Goal: Task Accomplishment & Management: Use online tool/utility

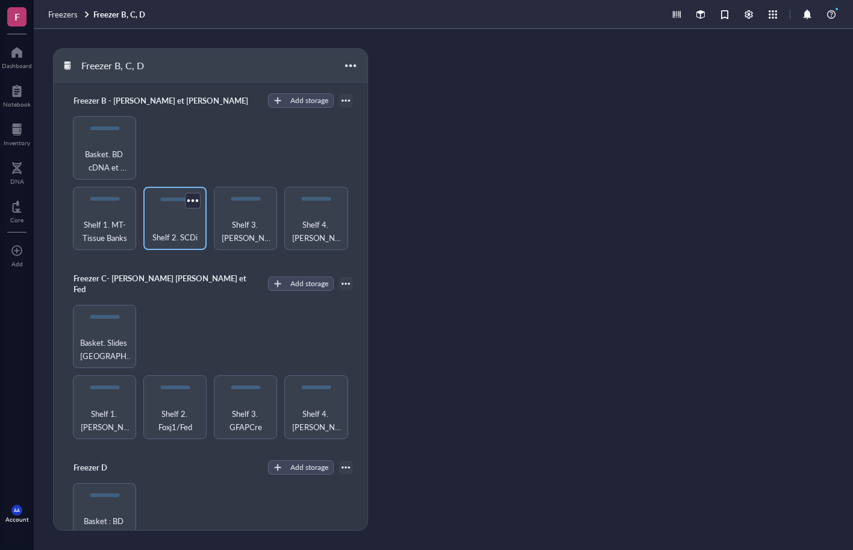
click at [168, 219] on div "Shelf 2. SCDi" at bounding box center [174, 230] width 51 height 27
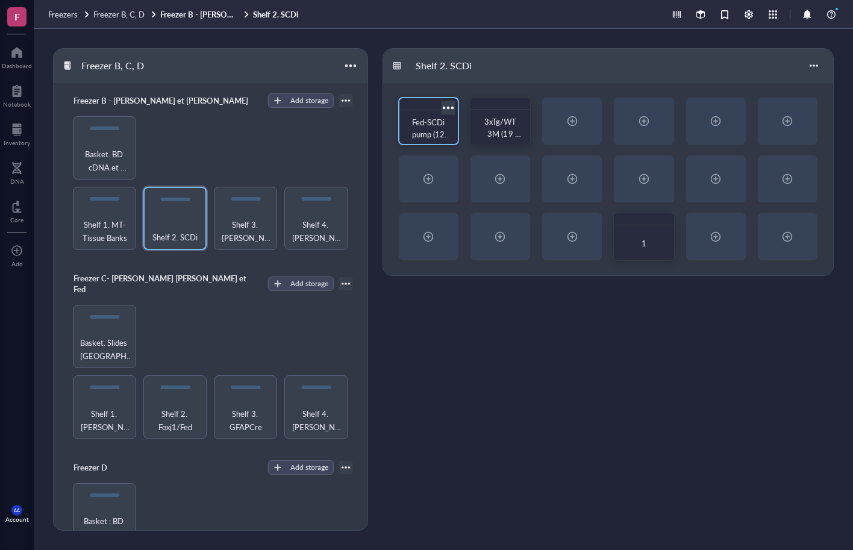
click at [451, 105] on div at bounding box center [447, 107] width 17 height 17
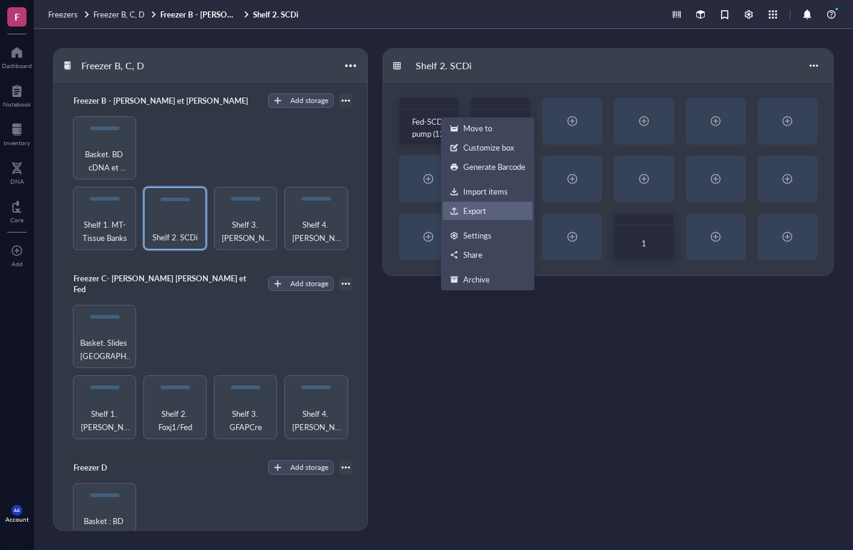
click at [469, 213] on div "Export" at bounding box center [474, 210] width 23 height 11
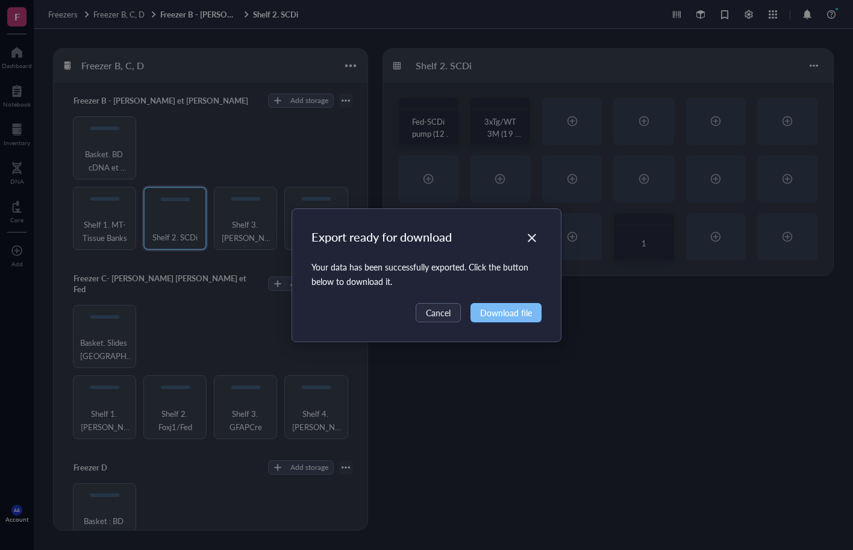
click at [504, 321] on button "Download file" at bounding box center [506, 312] width 71 height 19
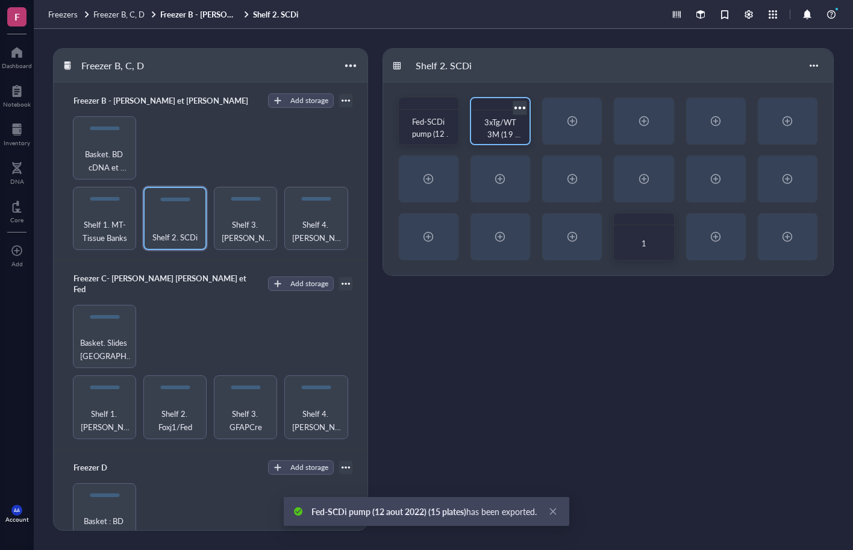
click at [522, 108] on div at bounding box center [519, 107] width 17 height 17
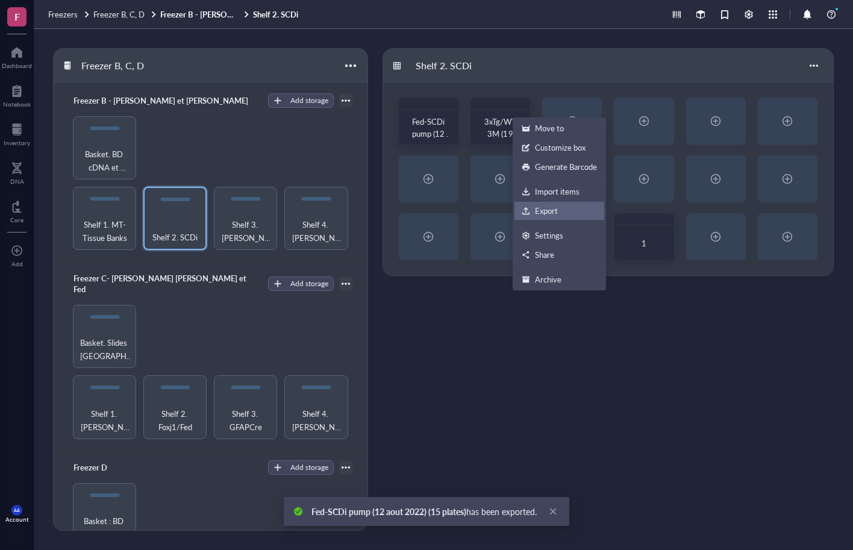
click at [547, 213] on div "Export" at bounding box center [546, 210] width 23 height 11
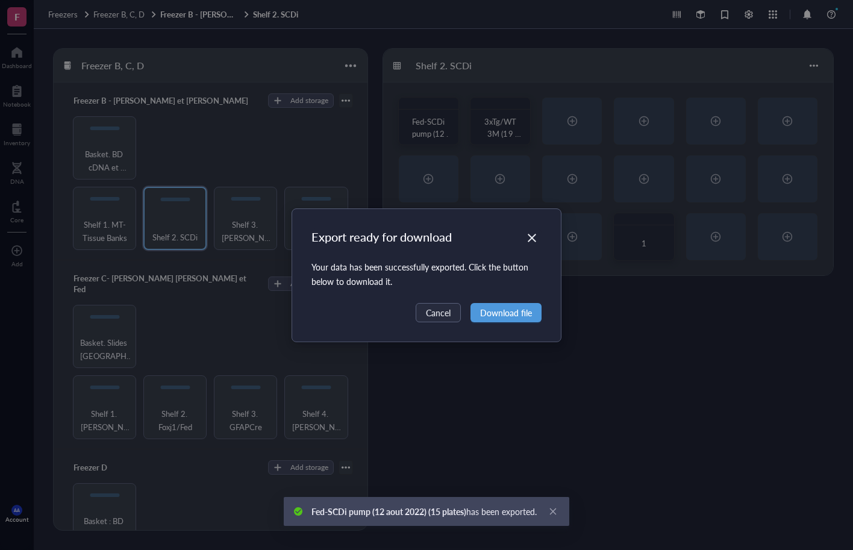
click at [496, 315] on span "Download file" at bounding box center [506, 312] width 52 height 13
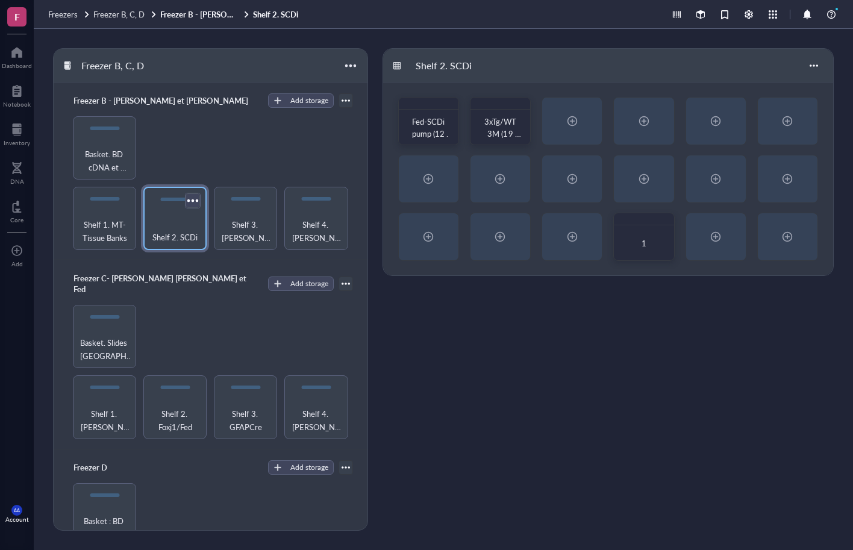
click at [189, 198] on div at bounding box center [192, 200] width 17 height 17
click at [812, 67] on div at bounding box center [813, 65] width 19 height 19
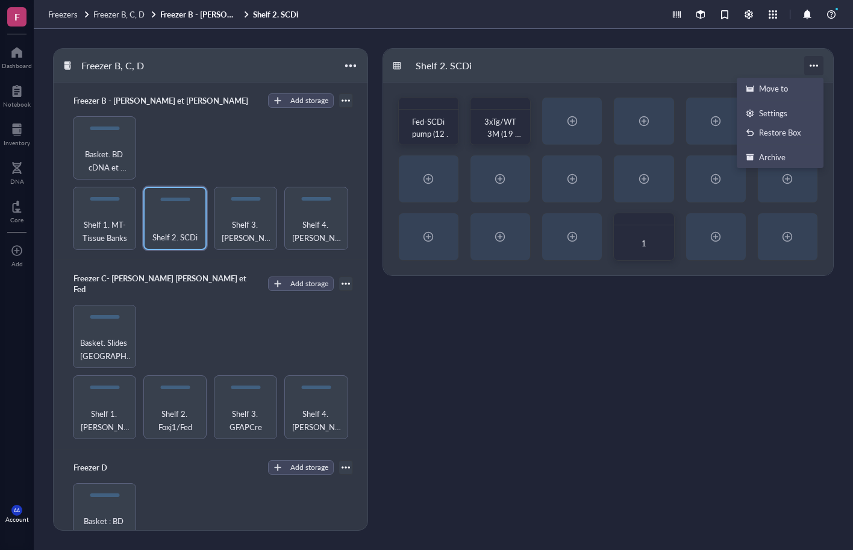
click at [812, 67] on div at bounding box center [813, 65] width 19 height 19
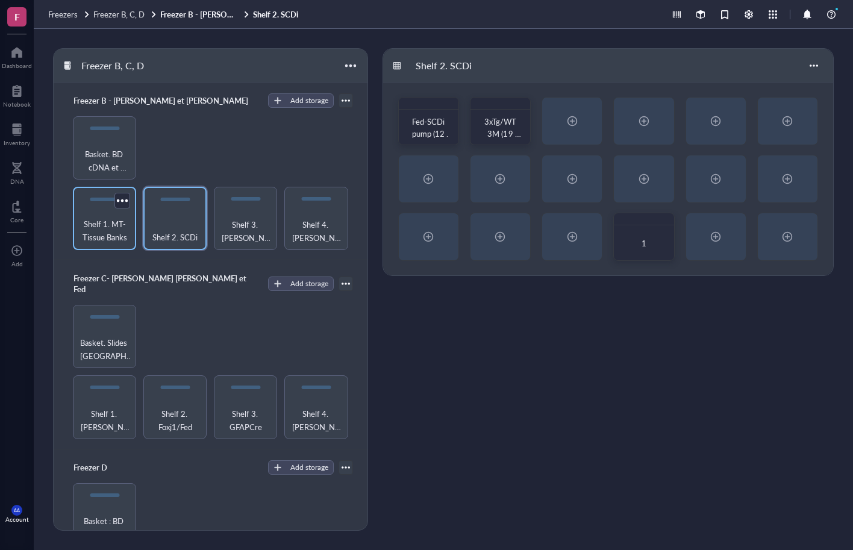
click at [109, 231] on span "Shelf 1. MT-Tissue Banks" at bounding box center [104, 230] width 51 height 27
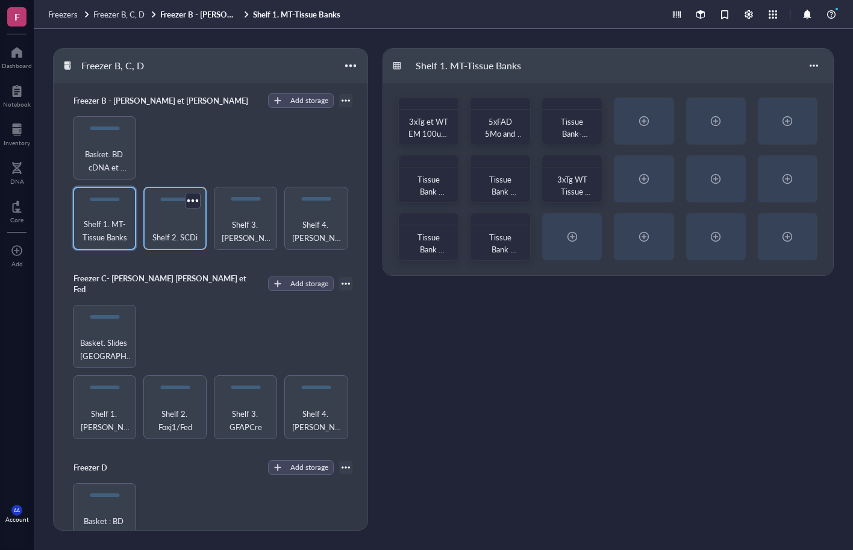
click at [154, 231] on span "Shelf 2. SCDi" at bounding box center [174, 237] width 45 height 13
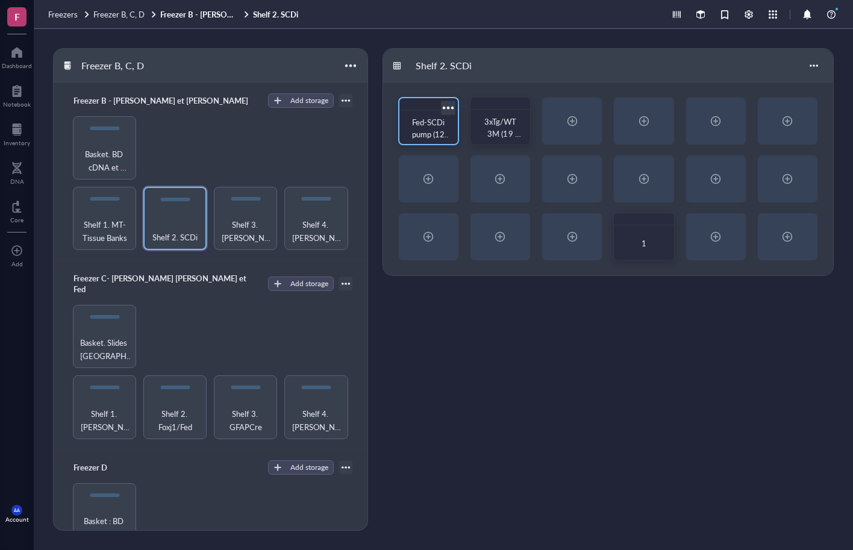
click at [445, 105] on div at bounding box center [447, 107] width 17 height 17
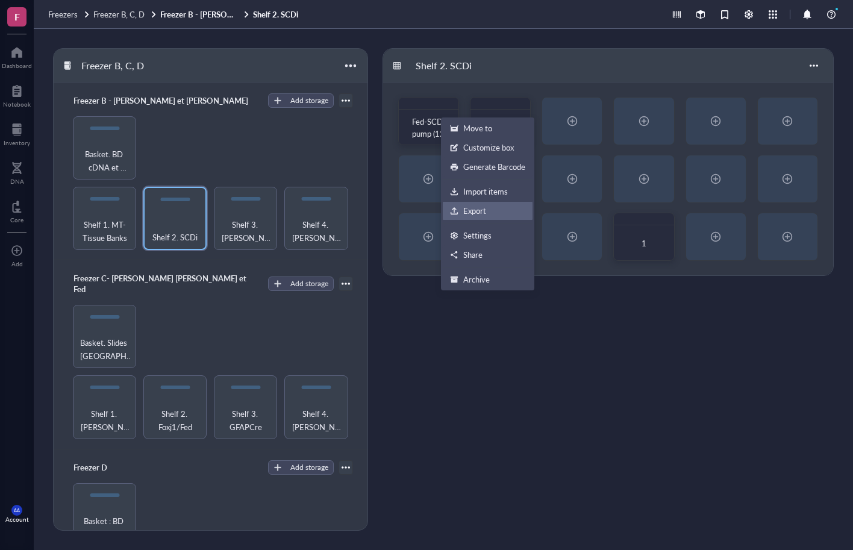
click at [475, 212] on div "Export" at bounding box center [474, 210] width 23 height 11
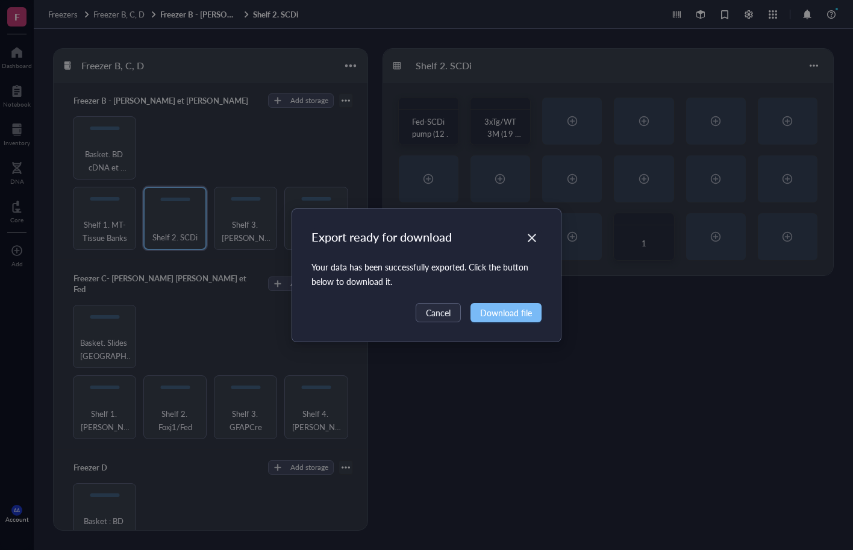
click at [490, 316] on span "Download file" at bounding box center [506, 312] width 52 height 13
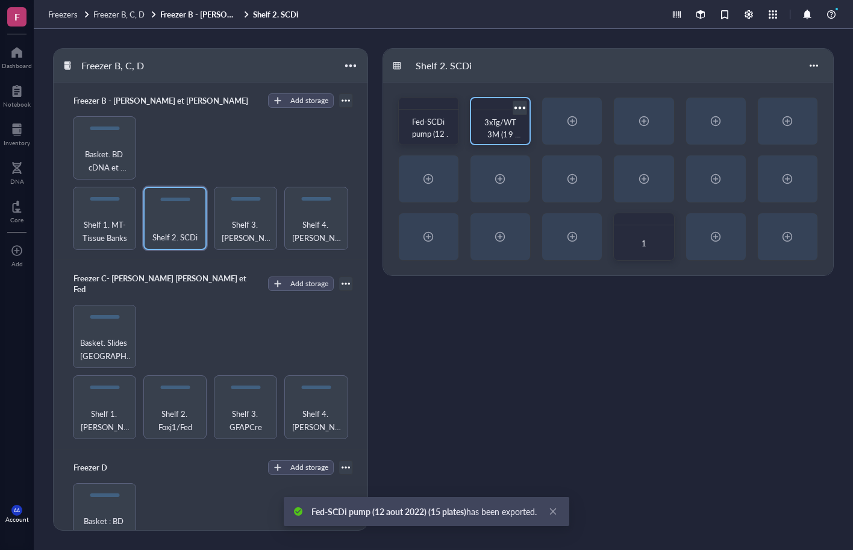
click at [522, 107] on div at bounding box center [519, 107] width 17 height 17
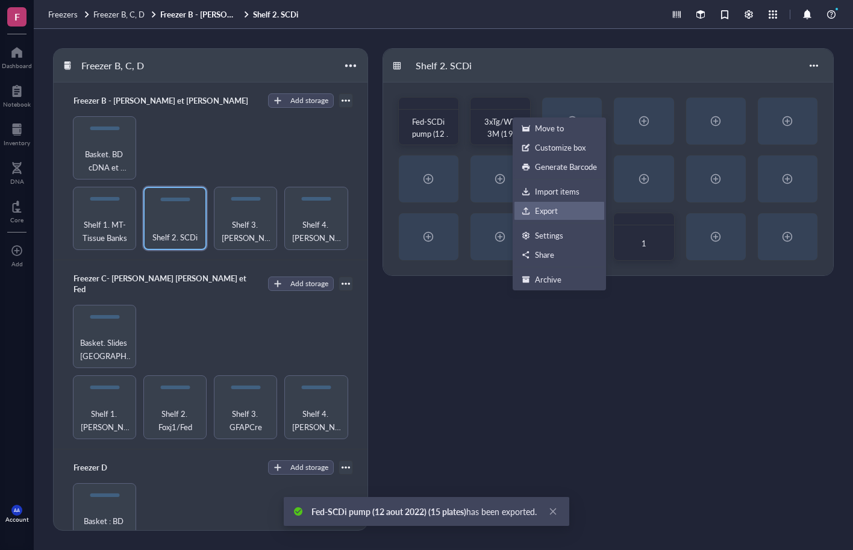
click at [536, 211] on div "Export" at bounding box center [546, 210] width 23 height 11
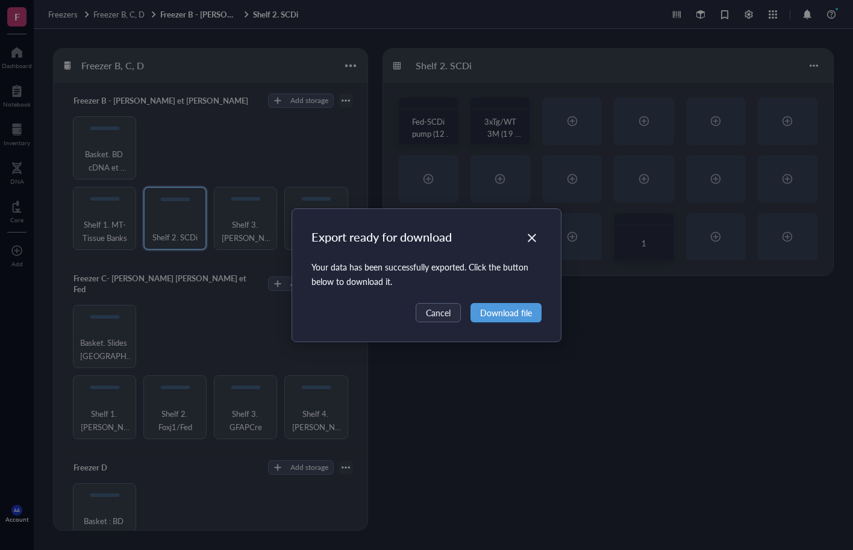
click at [493, 307] on span "Download file" at bounding box center [506, 312] width 52 height 13
